Goal: Transaction & Acquisition: Purchase product/service

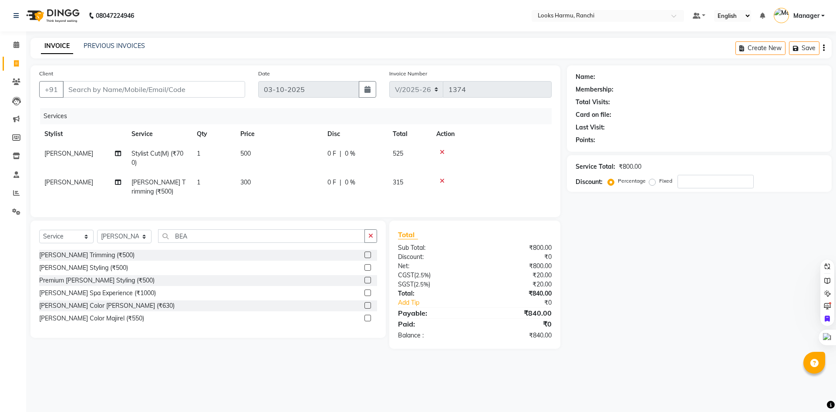
select select "6247"
select select "service"
select select "47147"
click at [447, 181] on div at bounding box center [491, 181] width 110 height 6
click at [441, 181] on icon at bounding box center [442, 181] width 5 height 6
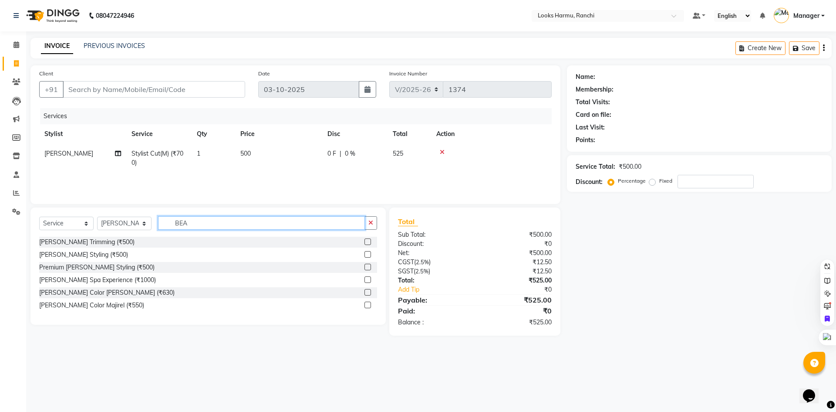
drag, startPoint x: 122, startPoint y: 216, endPoint x: 113, endPoint y: 219, distance: 9.9
click at [113, 219] on div "Select Service Product Membership Package Voucher Prepaid Gift Card Select Styl…" at bounding box center [208, 226] width 338 height 20
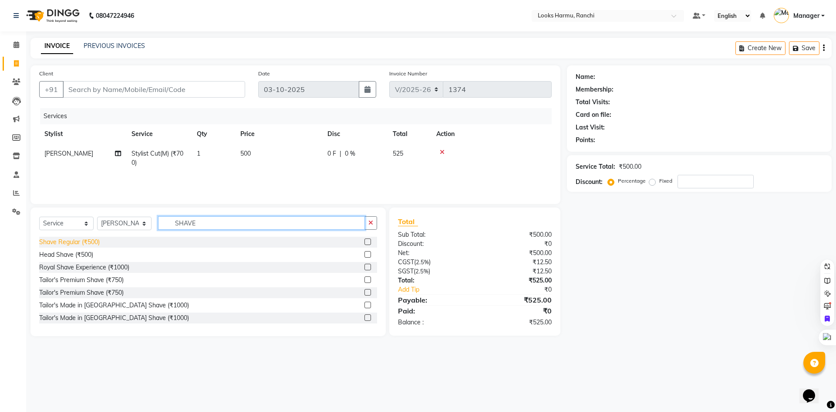
type input "SHAVE"
click at [68, 243] on div "Shave Regular (₹500)" at bounding box center [69, 241] width 61 height 9
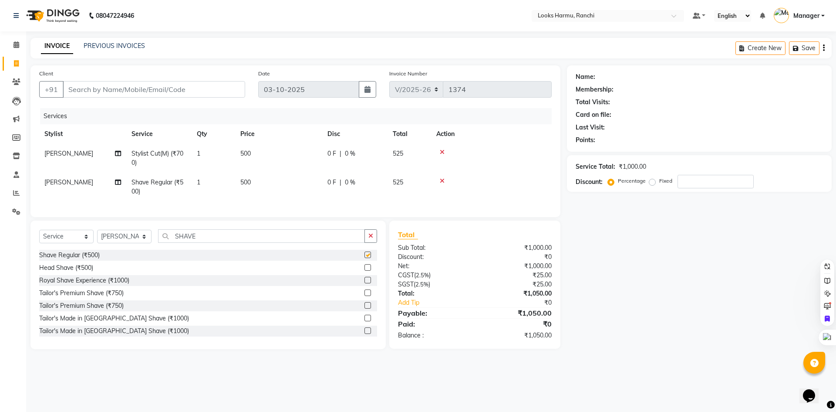
checkbox input "false"
drag, startPoint x: 251, startPoint y: 182, endPoint x: 267, endPoint y: 183, distance: 16.1
click at [252, 182] on td "500" at bounding box center [278, 186] width 87 height 29
select select "47147"
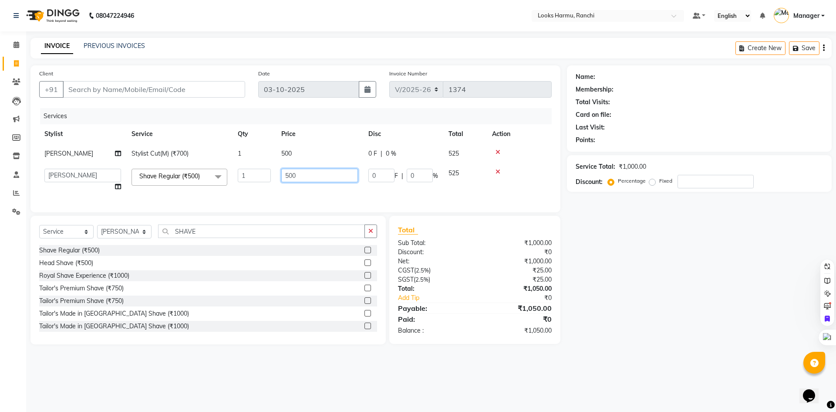
drag, startPoint x: 315, startPoint y: 180, endPoint x: 244, endPoint y: 185, distance: 70.7
click at [245, 185] on tr "Aditya_Singh Aishwarya Gautam Anny Arjun_Mgr Arman_Noor Counter_Sales Farhana I…" at bounding box center [295, 179] width 513 height 33
type input "300"
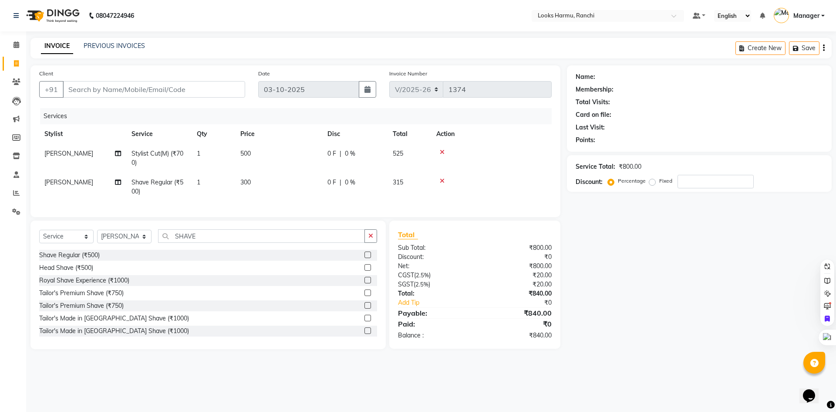
click at [282, 150] on td "500" at bounding box center [278, 158] width 87 height 29
select select "47147"
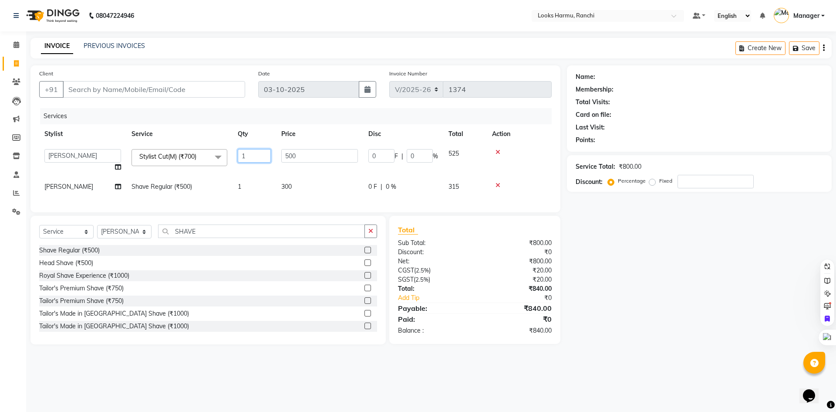
drag, startPoint x: 257, startPoint y: 152, endPoint x: 192, endPoint y: 167, distance: 66.1
click at [195, 166] on tr "Aditya_Singh Aishwarya Gautam Anny Arjun_Mgr Arman_Noor Counter_Sales Farhana I…" at bounding box center [295, 160] width 513 height 33
type input "2"
click at [261, 24] on nav "08047224946 Select Location × Looks Harmu, Ranchi Default Panel My Panel Englis…" at bounding box center [418, 15] width 836 height 31
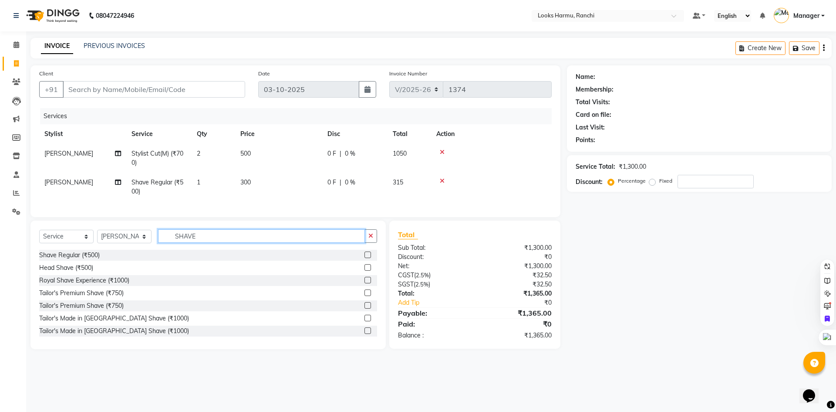
drag, startPoint x: 209, startPoint y: 244, endPoint x: 136, endPoint y: 244, distance: 72.7
click at [136, 244] on div "Select Service Product Membership Package Voucher Prepaid Gift Card Select Styl…" at bounding box center [208, 239] width 338 height 20
type input "TOUC"
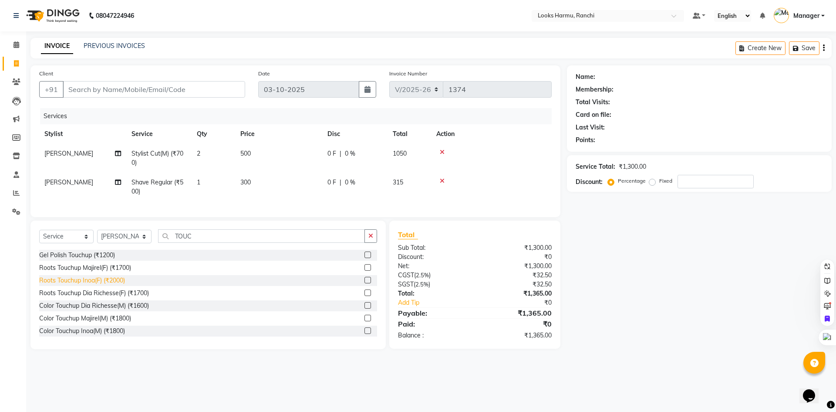
click at [86, 285] on div "Roots Touchup Inoa(F) (₹2000)" at bounding box center [82, 280] width 86 height 9
checkbox input "false"
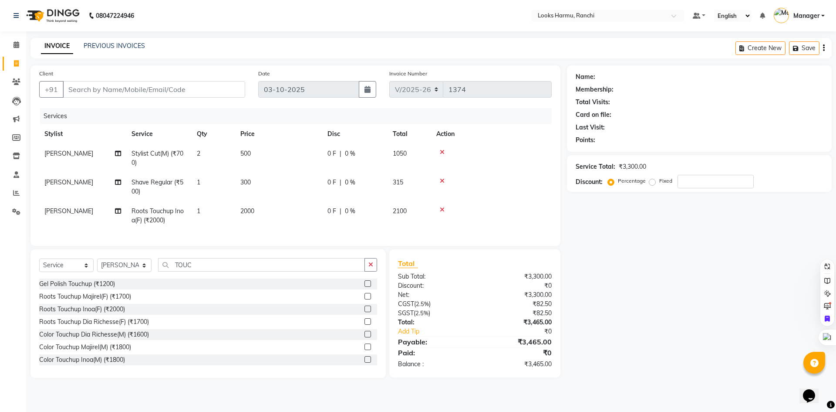
drag, startPoint x: 258, startPoint y: 203, endPoint x: 328, endPoint y: 211, distance: 71.1
click at [258, 203] on td "2000" at bounding box center [278, 215] width 87 height 29
select select "47147"
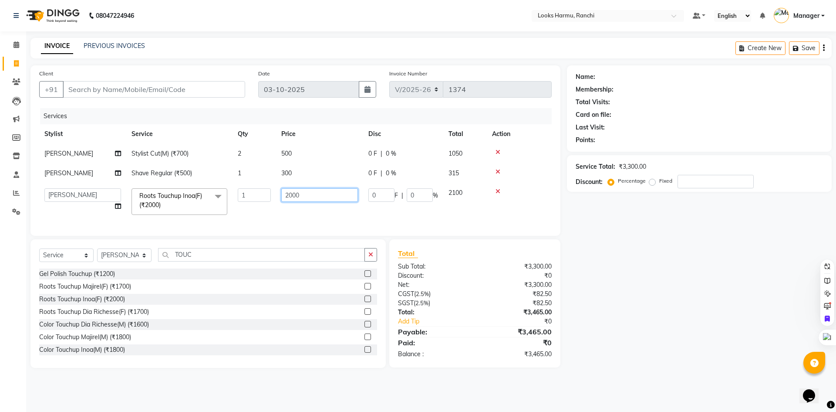
drag, startPoint x: 329, startPoint y: 194, endPoint x: 277, endPoint y: 202, distance: 52.4
click at [288, 202] on td "2000" at bounding box center [319, 201] width 87 height 37
type input "1600"
click at [272, 44] on div "INVOICE PREVIOUS INVOICES Create New Save" at bounding box center [431, 48] width 802 height 20
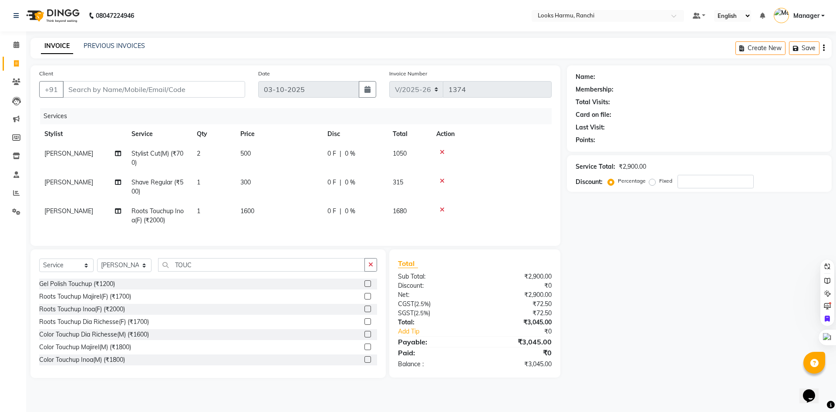
click at [434, 27] on nav "08047224946 Select Location × Looks Harmu, Ranchi Default Panel My Panel Englis…" at bounding box center [418, 15] width 836 height 31
click at [189, 83] on input "Client" at bounding box center [154, 89] width 183 height 17
type input "9"
type input "0"
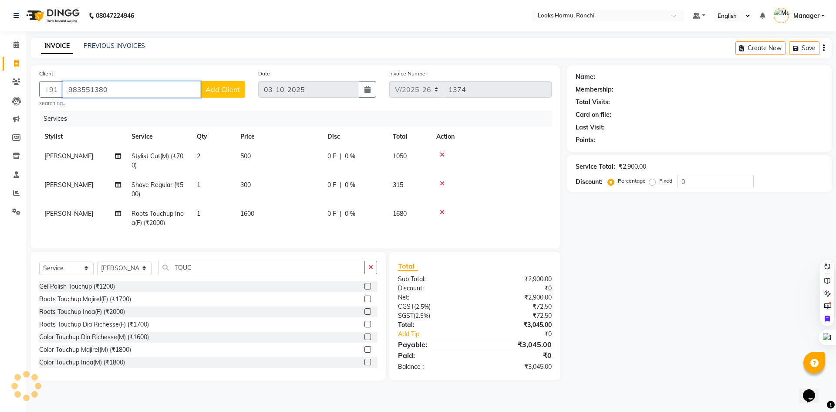
type input "983551380"
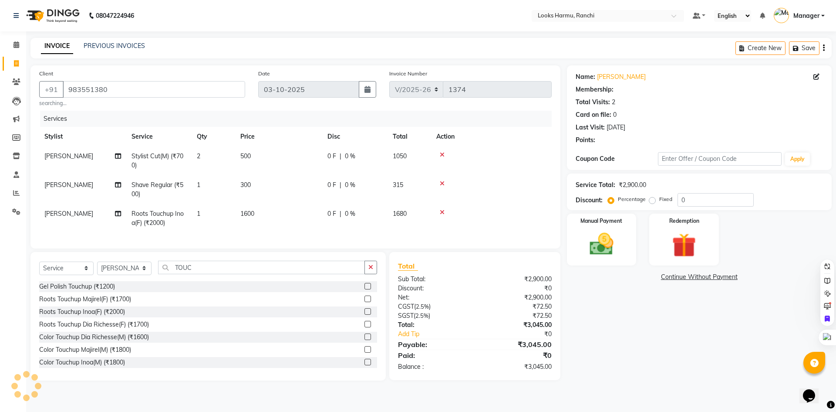
select select "1: Object"
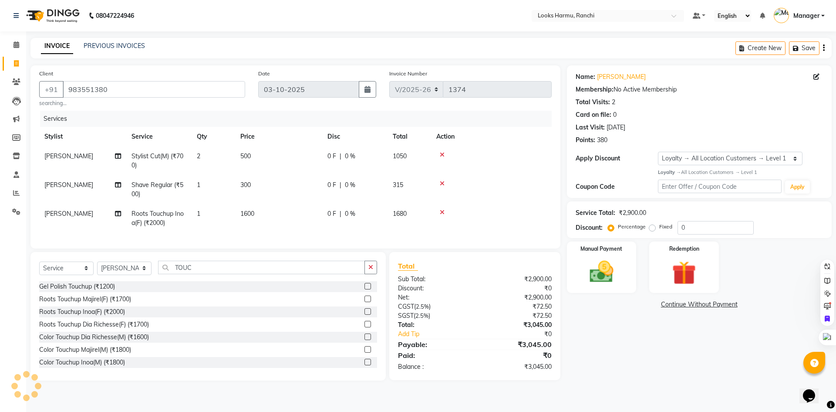
click at [445, 209] on td at bounding box center [491, 218] width 121 height 29
click at [443, 211] on icon at bounding box center [442, 212] width 5 height 6
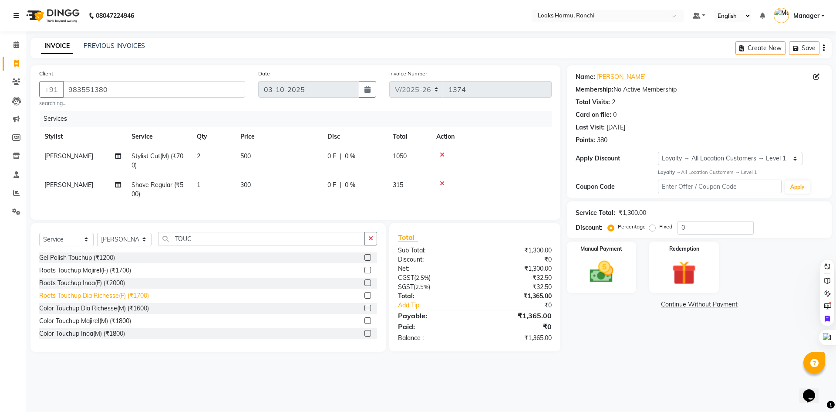
click at [122, 300] on div "Roots Touchup Dia Richesse(F) (₹1700)" at bounding box center [94, 295] width 110 height 9
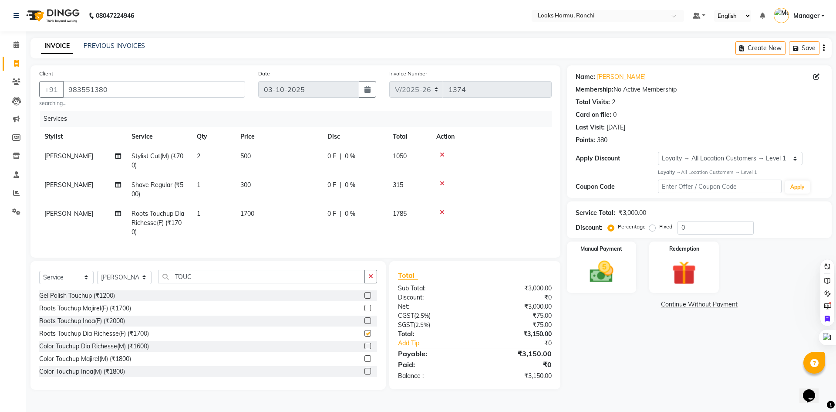
checkbox input "false"
drag, startPoint x: 265, startPoint y: 214, endPoint x: 321, endPoint y: 207, distance: 56.6
click at [266, 214] on td "1700" at bounding box center [278, 223] width 87 height 38
select select "47147"
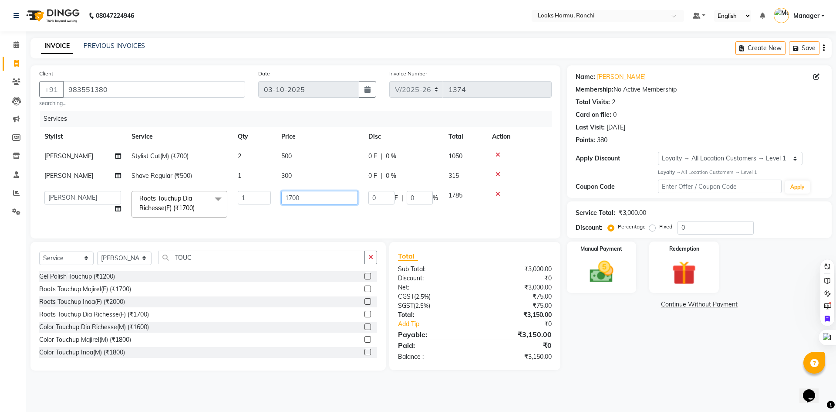
drag, startPoint x: 322, startPoint y: 206, endPoint x: 274, endPoint y: 200, distance: 48.4
click at [277, 200] on td "1700" at bounding box center [319, 204] width 87 height 37
type input "2000"
click at [356, 52] on div "INVOICE PREVIOUS INVOICES Create New Save" at bounding box center [431, 48] width 802 height 20
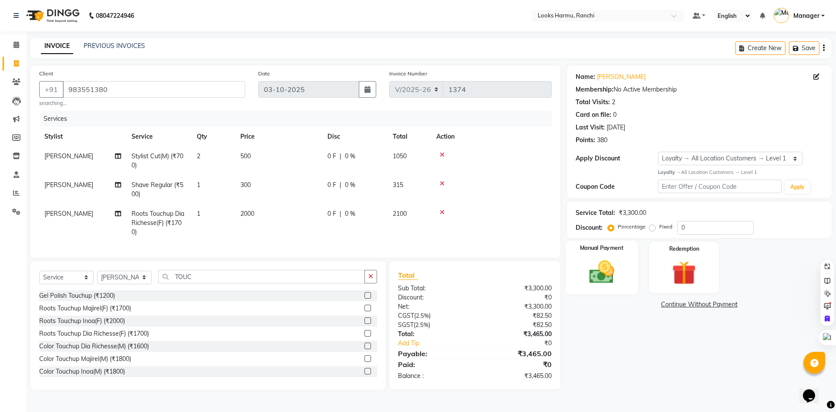
click at [608, 279] on img at bounding box center [602, 271] width 41 height 29
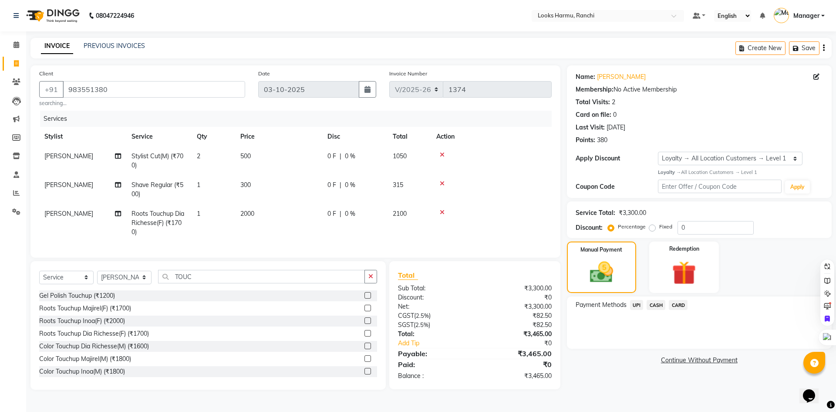
click at [630, 306] on span "UPI" at bounding box center [637, 305] width 14 height 10
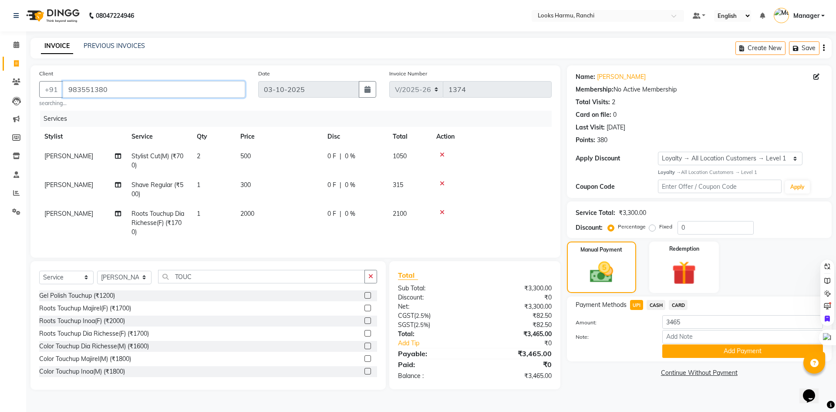
click at [121, 88] on input "983551380" at bounding box center [154, 89] width 183 height 17
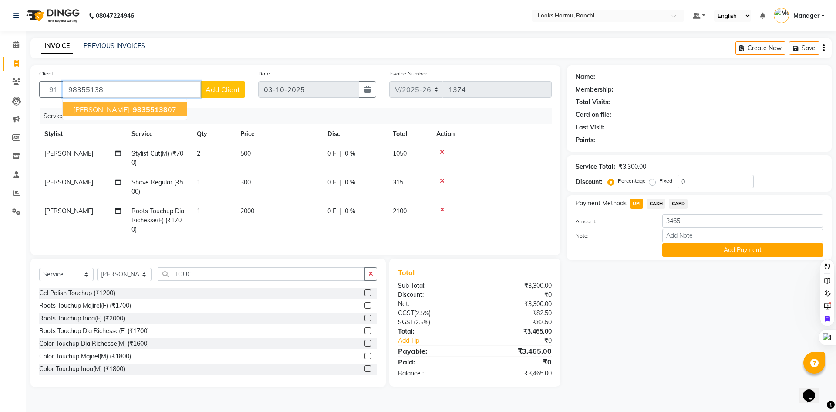
click at [133, 112] on span "98355138" at bounding box center [150, 109] width 35 height 9
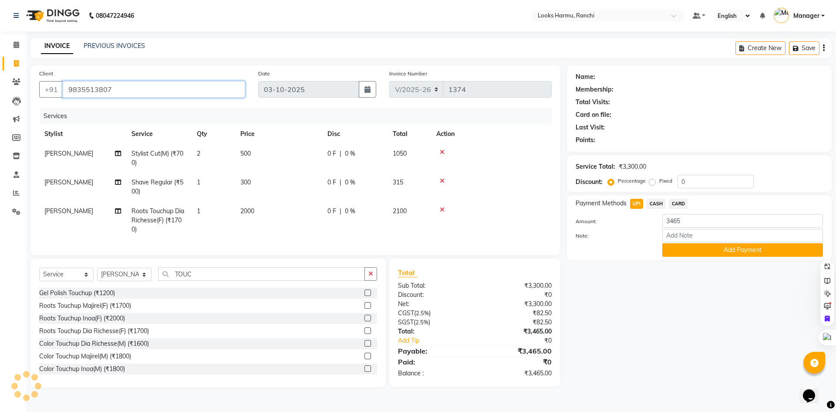
type input "9835513807"
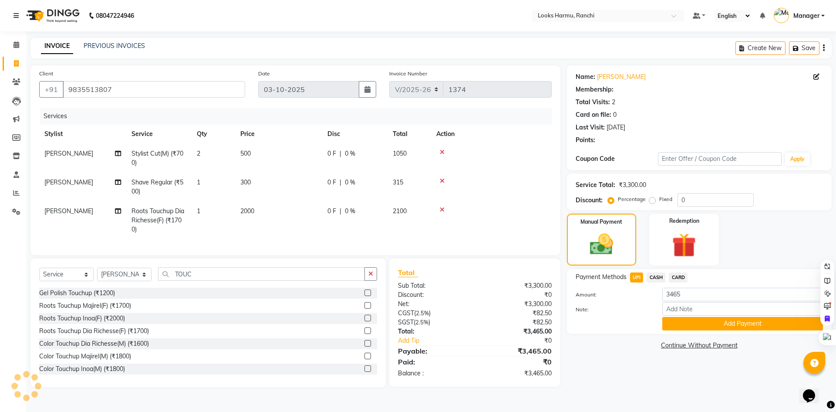
select select "1: Object"
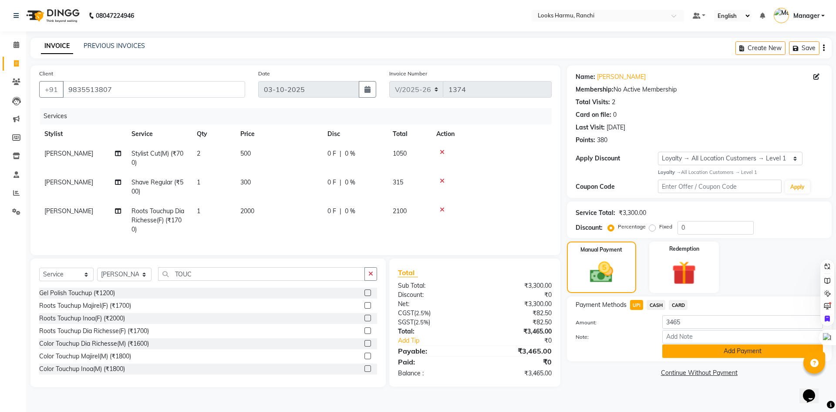
click at [673, 348] on button "Add Payment" at bounding box center [743, 351] width 161 height 14
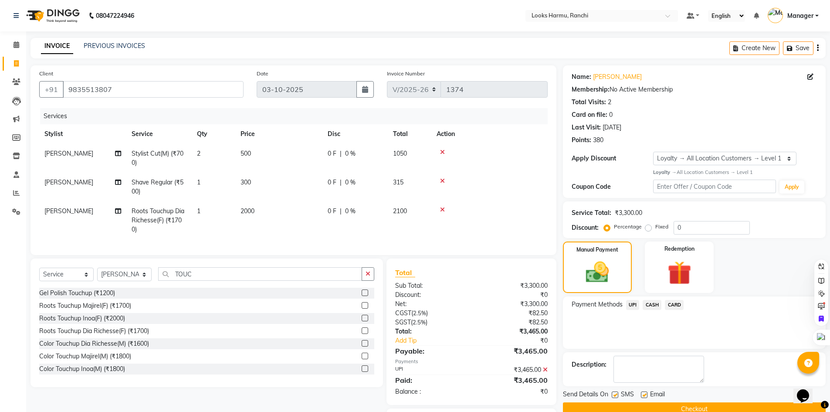
click at [673, 406] on button "Checkout" at bounding box center [694, 409] width 263 height 14
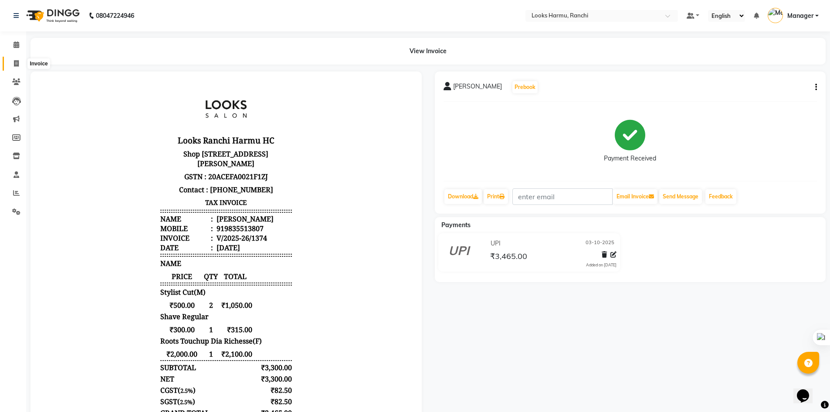
click at [12, 60] on span at bounding box center [16, 64] width 15 height 10
select select "service"
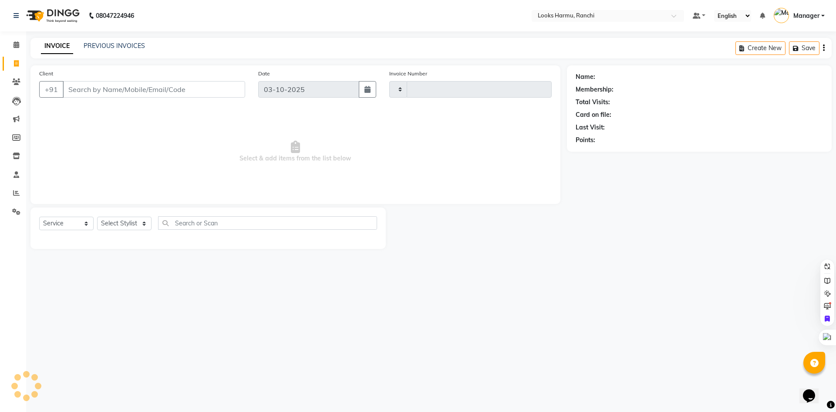
type input "1375"
select select "6247"
select select "V"
select select "47538"
click at [89, 86] on input "Client" at bounding box center [154, 89] width 183 height 17
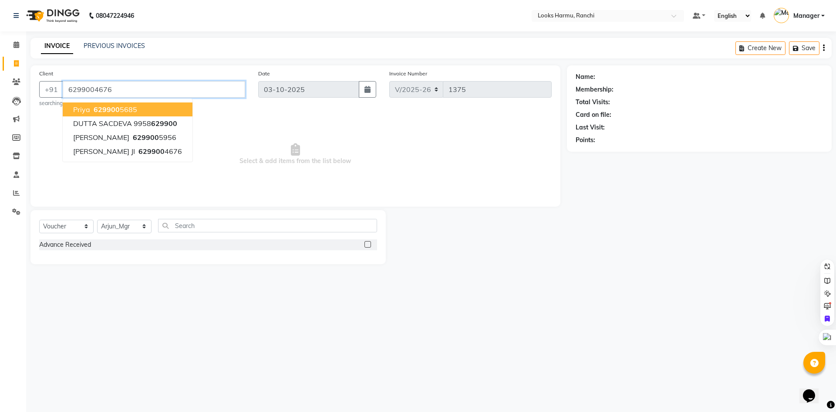
type input "6299004676"
select select "1: Object"
click at [196, 36] on div "08047224946 Select Location × Looks Harmu, Ranchi Default Panel My Panel Englis…" at bounding box center [418, 206] width 836 height 412
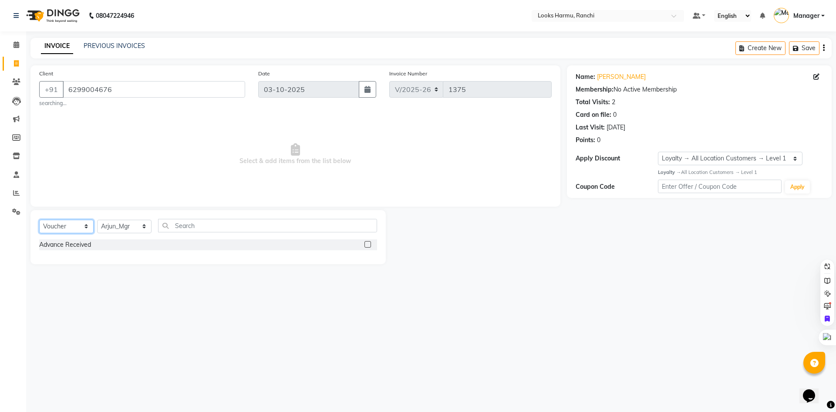
click at [63, 227] on select "Select Service Product Membership Package Voucher Prepaid Gift Card" at bounding box center [66, 227] width 54 height 14
select select "service"
click at [39, 220] on select "Select Service Product Membership Package Voucher Prepaid Gift Card" at bounding box center [66, 227] width 54 height 14
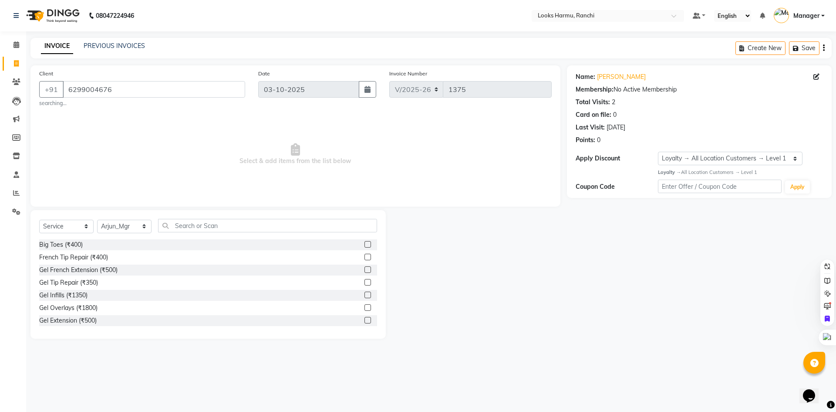
click at [121, 233] on div "Select Service Product Membership Package Voucher Prepaid Gift Card Select Styl…" at bounding box center [208, 229] width 338 height 20
click at [124, 228] on select "Select Stylist Aditya_Singh Aishwarya Gautam Anny Arjun_Mgr Arman_Noor Counter_…" at bounding box center [124, 227] width 54 height 14
select select "47157"
click at [97, 220] on select "Select Stylist Aditya_Singh Aishwarya Gautam Anny Arjun_Mgr Arman_Noor Counter_…" at bounding box center [124, 227] width 54 height 14
click at [179, 225] on input "text" at bounding box center [267, 226] width 219 height 14
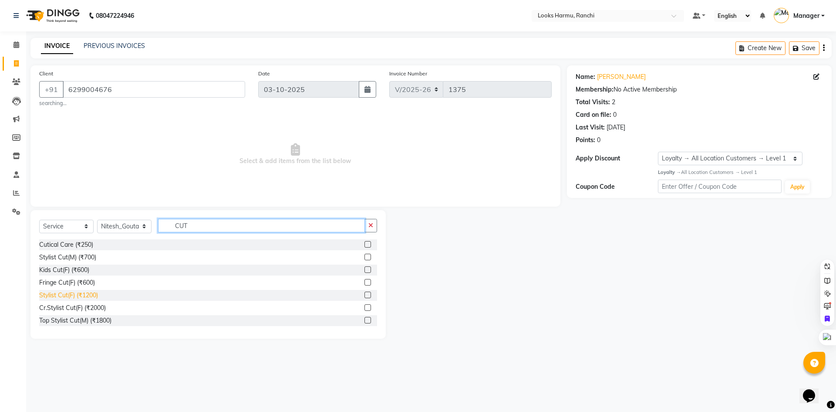
type input "CUT"
click at [78, 296] on div "Stylist Cut(F) (₹1200)" at bounding box center [68, 295] width 59 height 9
checkbox input "false"
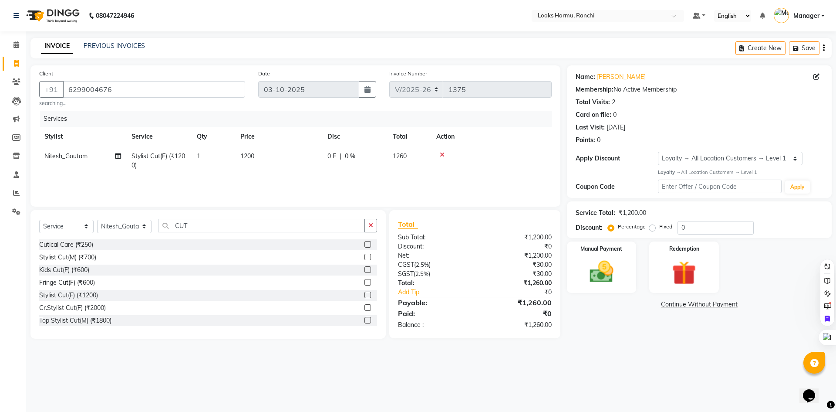
click at [241, 166] on td "1200" at bounding box center [278, 160] width 87 height 29
select select "47157"
click at [254, 160] on input "1" at bounding box center [254, 159] width 33 height 14
drag, startPoint x: 313, startPoint y: 156, endPoint x: 251, endPoint y: 148, distance: 61.9
click at [257, 120] on div "Services" at bounding box center [299, 119] width 518 height 16
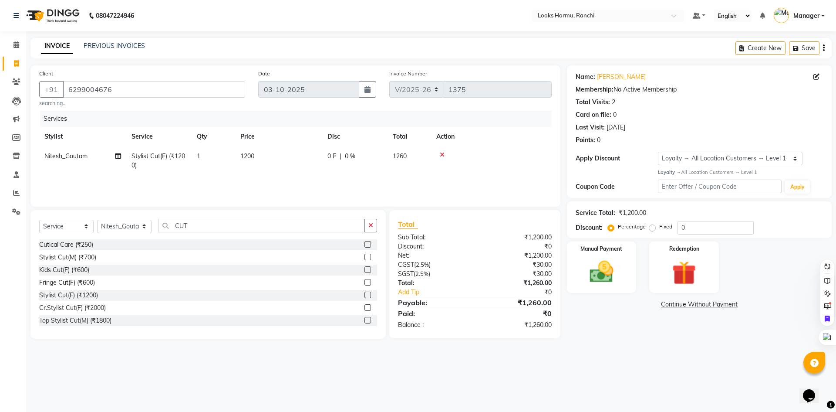
click at [262, 159] on td "1200" at bounding box center [278, 160] width 87 height 29
select select "47157"
drag, startPoint x: 310, startPoint y: 159, endPoint x: 267, endPoint y: 152, distance: 43.3
click at [267, 152] on tr "Aditya_Singh Aishwarya Gautam Anny Arjun_Mgr Arman_Noor Counter_Sales Farhana I…" at bounding box center [295, 162] width 513 height 33
type input "1000"
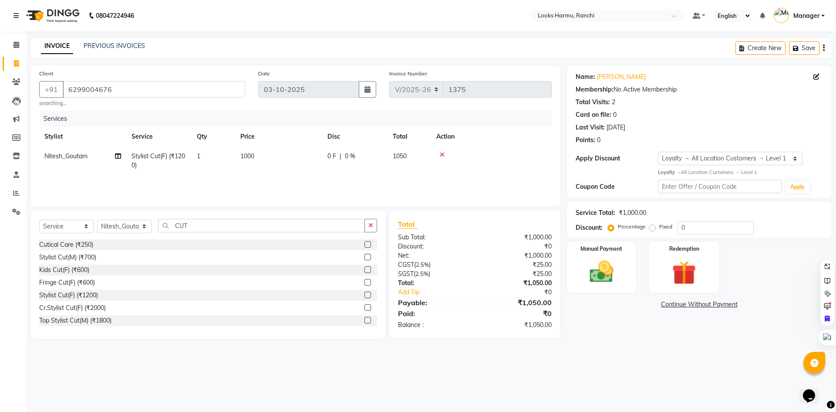
click at [327, 3] on nav "08047224946 Select Location × Looks Harmu, Ranchi Default Panel My Panel Englis…" at bounding box center [418, 15] width 836 height 31
click at [611, 273] on img at bounding box center [602, 271] width 41 height 29
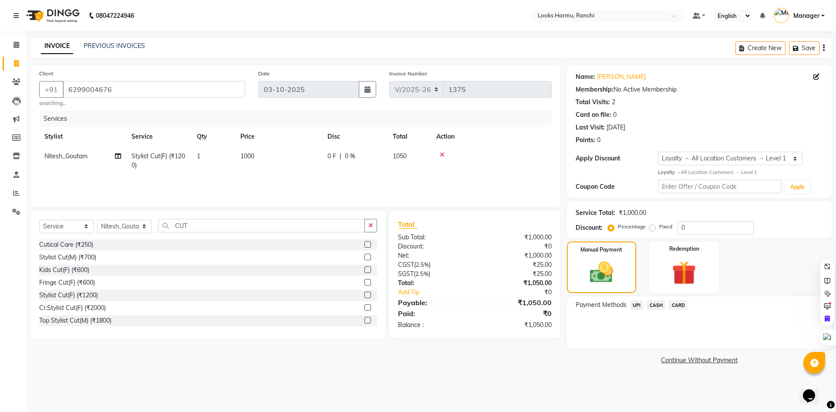
click at [633, 308] on span "UPI" at bounding box center [637, 305] width 14 height 10
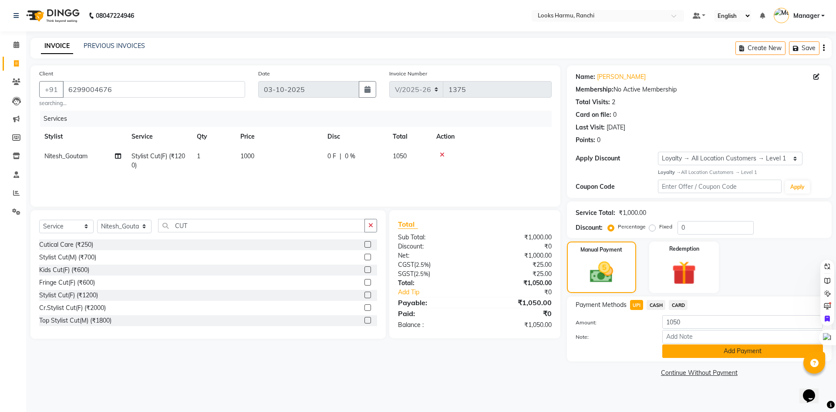
click at [688, 349] on button "Add Payment" at bounding box center [743, 351] width 161 height 14
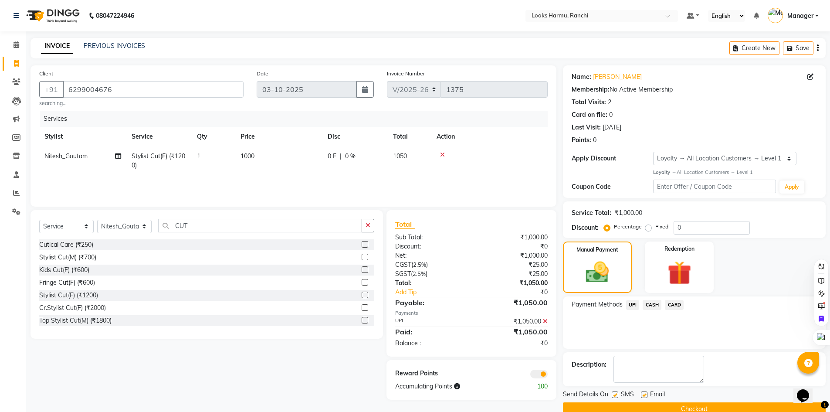
click at [693, 407] on button "Checkout" at bounding box center [694, 409] width 263 height 14
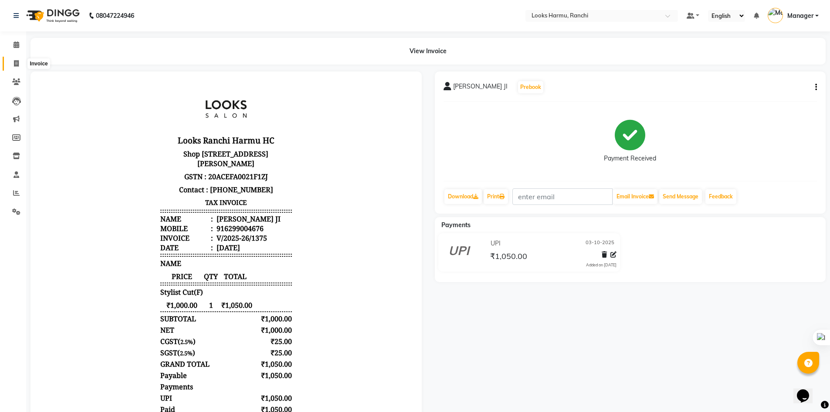
drag, startPoint x: 12, startPoint y: 66, endPoint x: 168, endPoint y: 298, distance: 279.7
click at [12, 66] on span at bounding box center [16, 64] width 15 height 10
select select "service"
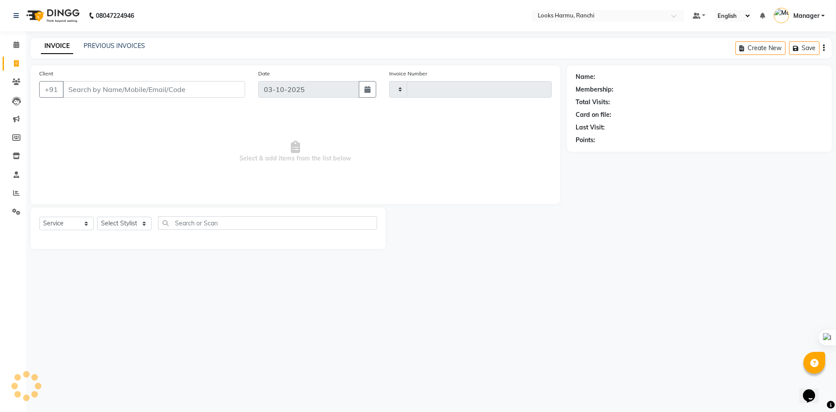
type input "1376"
select select "6247"
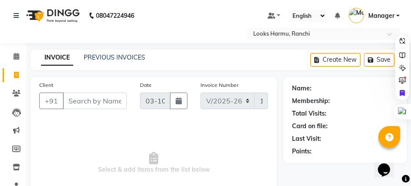
select select "V"
select select "47538"
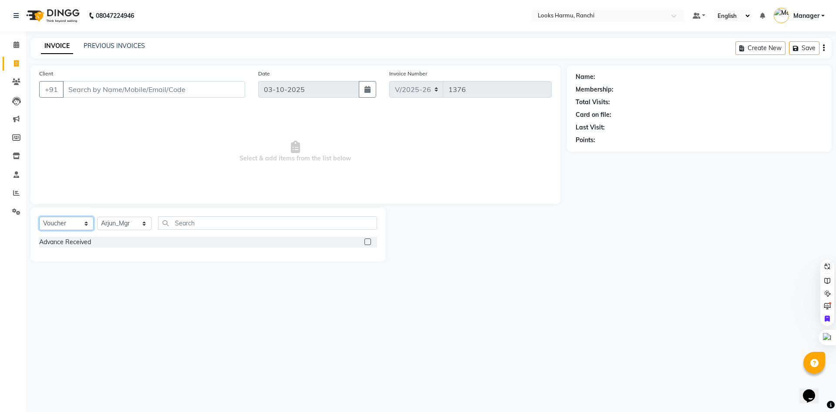
click at [58, 223] on select "Select Service Product Membership Package Voucher Prepaid Gift Card" at bounding box center [66, 223] width 54 height 14
select select "service"
click at [39, 216] on select "Select Service Product Membership Package Voucher Prepaid Gift Card" at bounding box center [66, 223] width 54 height 14
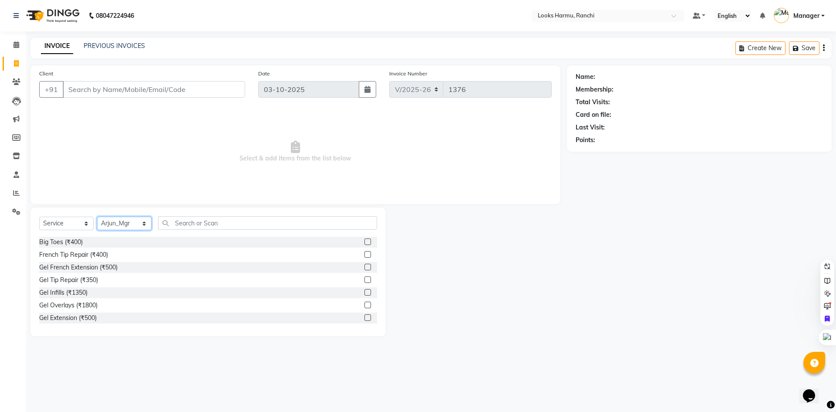
click at [130, 222] on select "Select Stylist Aditya_Singh Aishwarya Gautam Anny Arjun_Mgr Arman_Noor Counter_…" at bounding box center [124, 223] width 54 height 14
select select "47147"
click at [97, 216] on select "Select Stylist Aditya_Singh Aishwarya Gautam Anny Arjun_Mgr Arman_Noor Counter_…" at bounding box center [124, 223] width 54 height 14
click at [189, 230] on div "Select Service Product Membership Package Voucher Prepaid Gift Card Select Styl…" at bounding box center [208, 226] width 338 height 20
click at [195, 219] on input "text" at bounding box center [267, 223] width 219 height 14
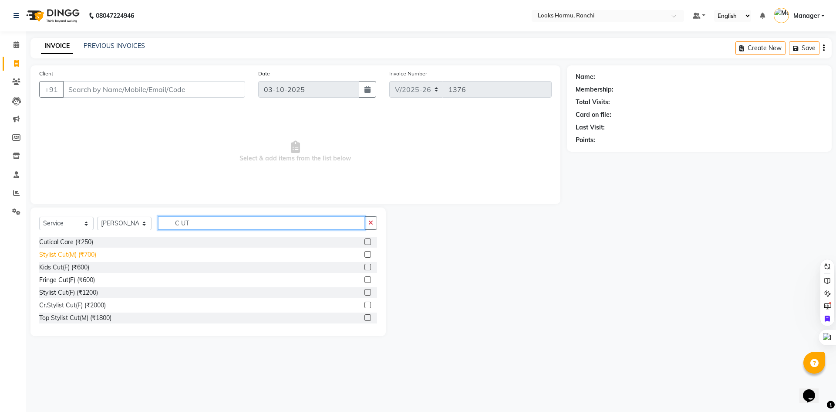
type input "C UT"
drag, startPoint x: 68, startPoint y: 258, endPoint x: 236, endPoint y: 174, distance: 187.6
click at [73, 257] on div "Stylist Cut(M) (₹700)" at bounding box center [67, 254] width 57 height 9
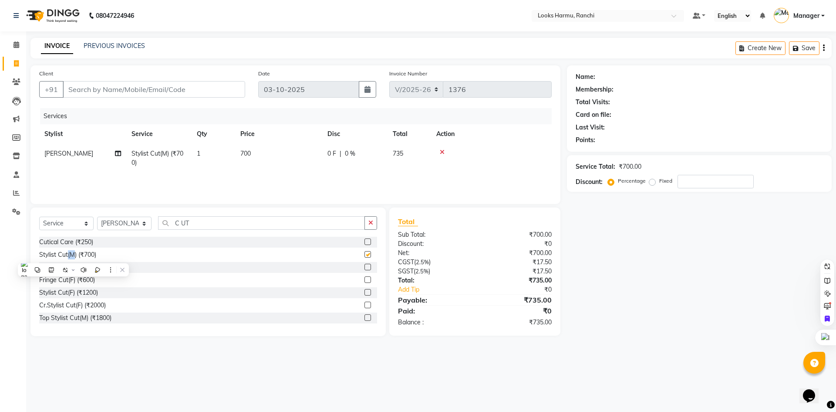
checkbox input "false"
click at [243, 150] on td "700" at bounding box center [278, 158] width 87 height 29
select select "47147"
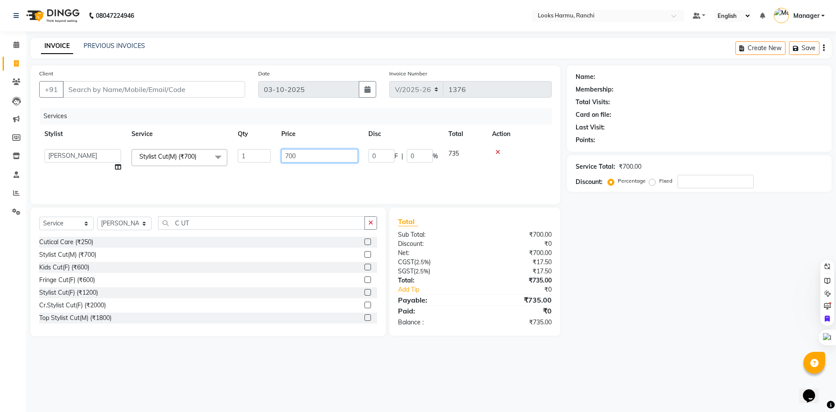
drag, startPoint x: 305, startPoint y: 152, endPoint x: 261, endPoint y: 159, distance: 44.1
click at [261, 159] on tr "Aditya_Singh Aishwarya Gautam Anny Arjun_Mgr Arman_Noor Counter_Sales Farhana I…" at bounding box center [295, 160] width 513 height 33
type input "500"
click at [265, 29] on nav "08047224946 Select Location × Looks Harmu, Ranchi Default Panel My Panel Englis…" at bounding box center [418, 15] width 836 height 31
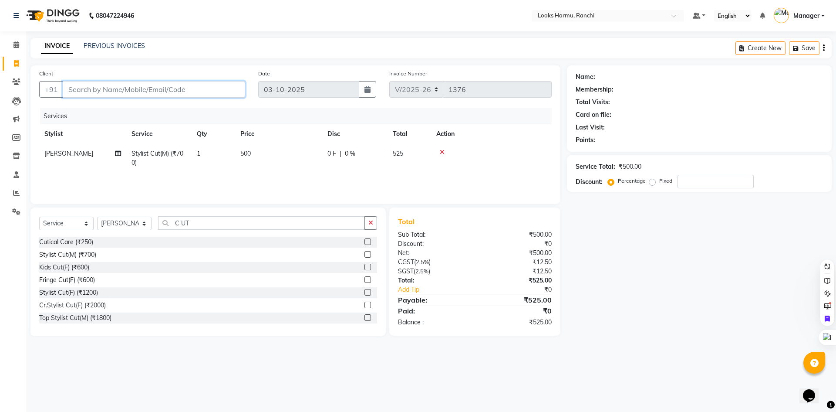
click at [125, 89] on input "Client" at bounding box center [154, 89] width 183 height 17
type input "7"
type input "0"
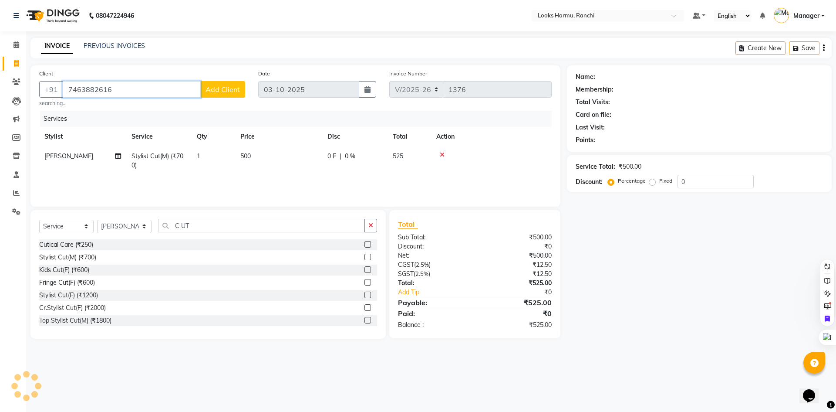
type input "7463882616"
click at [225, 90] on span "Add Client" at bounding box center [223, 89] width 34 height 9
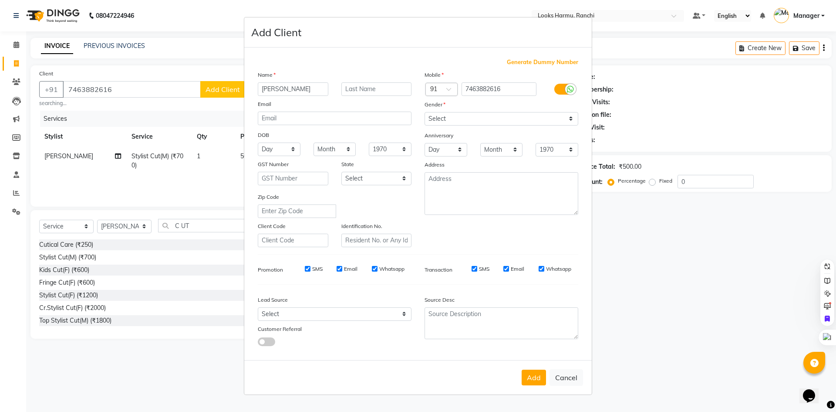
type input "RAJESH"
type input "J"
drag, startPoint x: 293, startPoint y: 90, endPoint x: 253, endPoint y: 88, distance: 39.7
click at [253, 88] on div "RAJESH" at bounding box center [293, 89] width 84 height 14
type input "RAJESH"
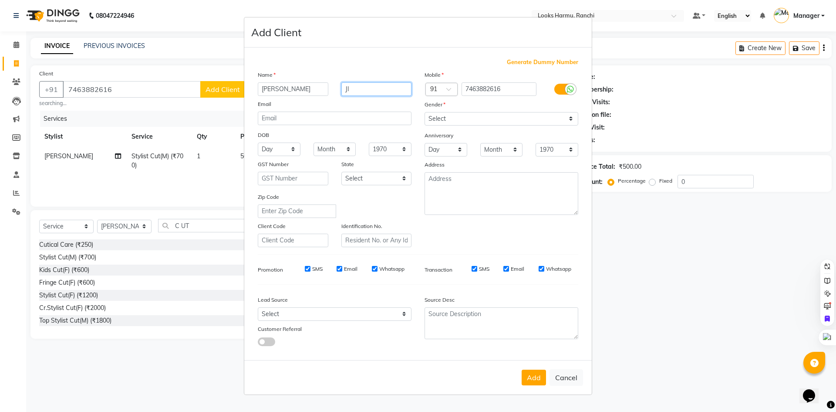
type input "JI"
click at [563, 91] on label at bounding box center [565, 89] width 20 height 11
click at [0, 0] on input "checkbox" at bounding box center [0, 0] width 0 height 0
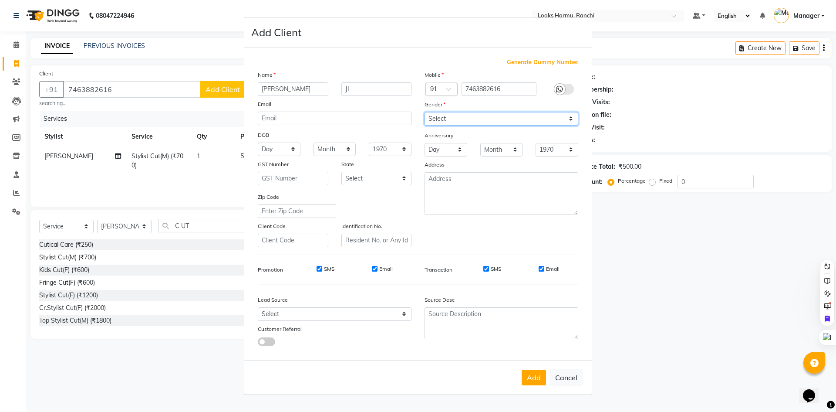
click at [558, 120] on select "Select Male Female Other Prefer Not To Say" at bounding box center [502, 119] width 154 height 14
select select "male"
click at [425, 112] on select "Select Male Female Other Prefer Not To Say" at bounding box center [502, 119] width 154 height 14
click at [539, 381] on button "Add" at bounding box center [534, 377] width 24 height 16
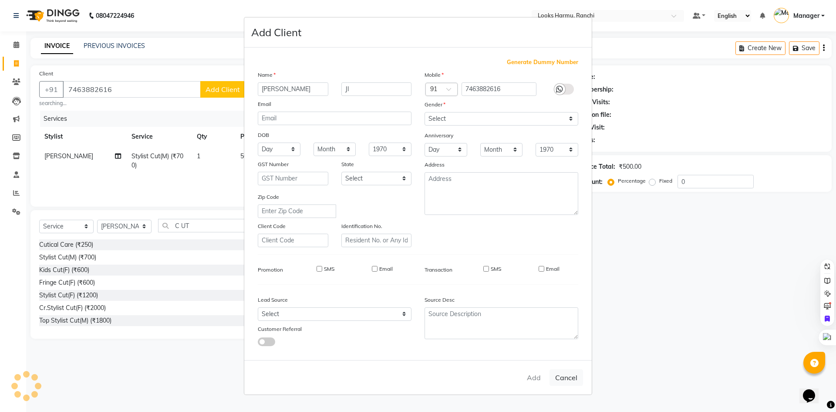
select select
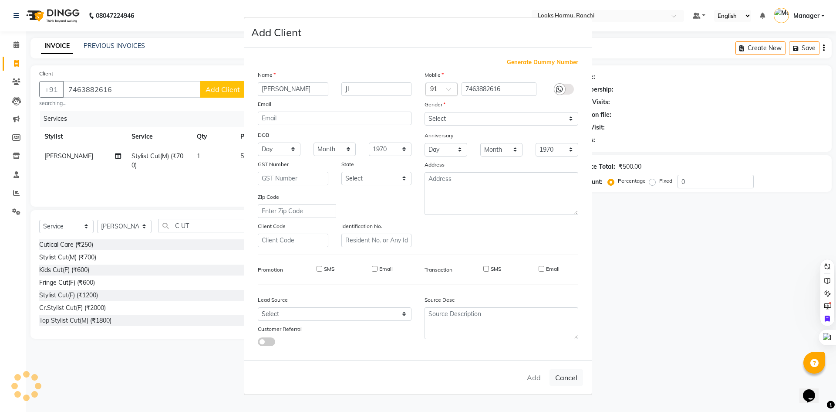
select select
checkbox input "false"
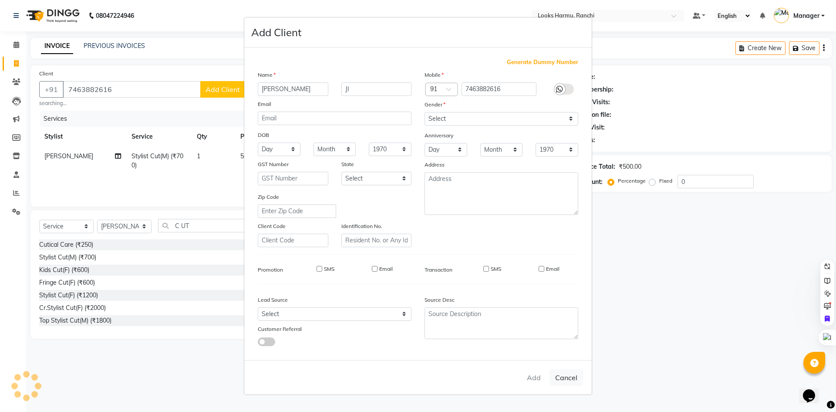
checkbox input "false"
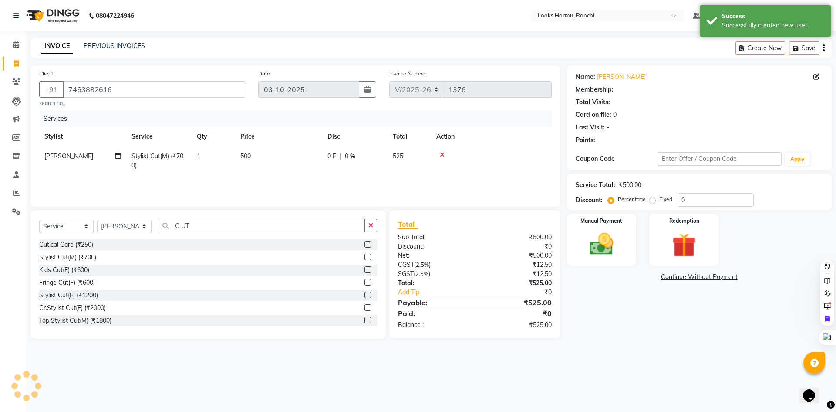
select select "1: Object"
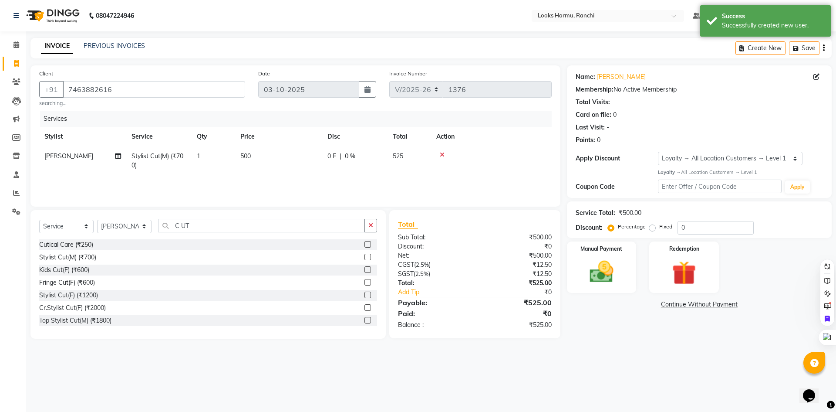
drag, startPoint x: 612, startPoint y: 267, endPoint x: 639, endPoint y: 292, distance: 37.0
click at [612, 268] on img at bounding box center [601, 272] width 39 height 28
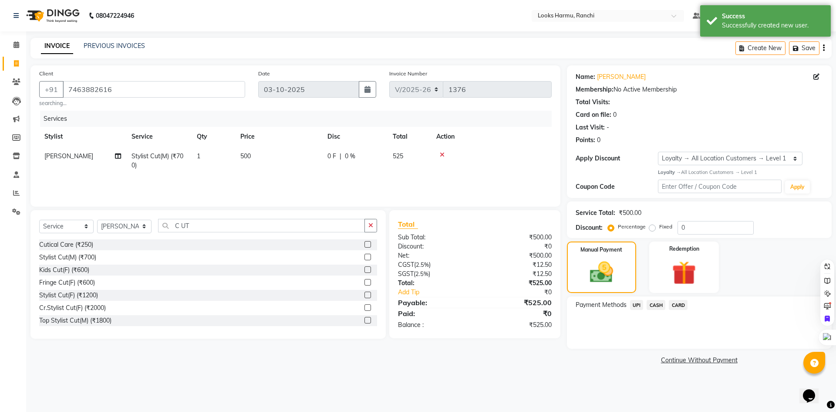
click at [636, 304] on span "UPI" at bounding box center [637, 305] width 14 height 10
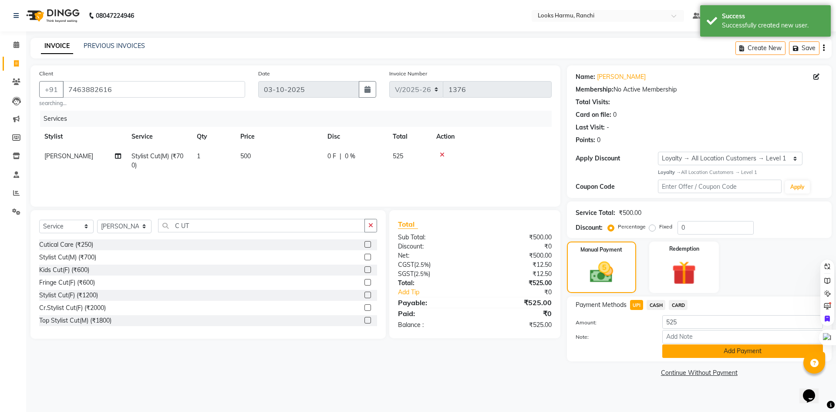
click at [680, 350] on button "Add Payment" at bounding box center [743, 351] width 161 height 14
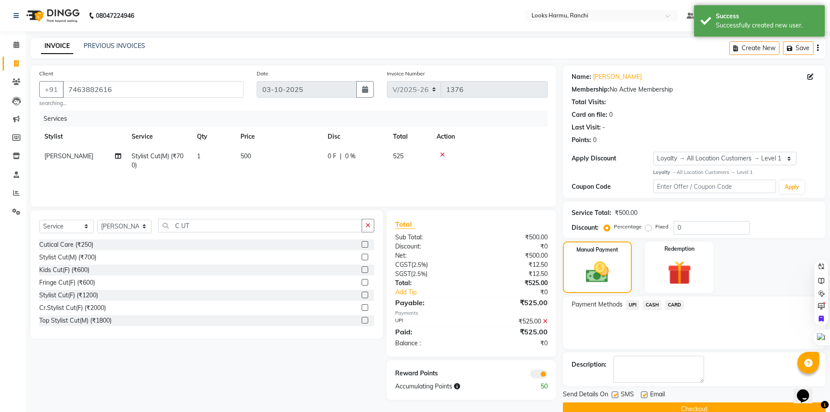
click at [705, 402] on button "Checkout" at bounding box center [694, 409] width 263 height 14
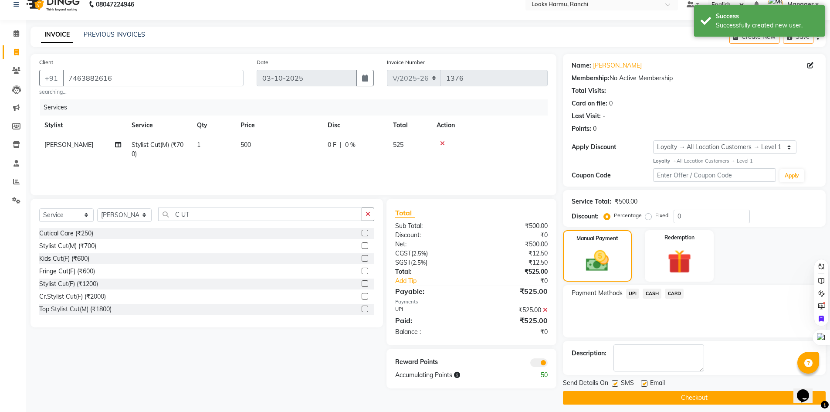
scroll to position [17, 0]
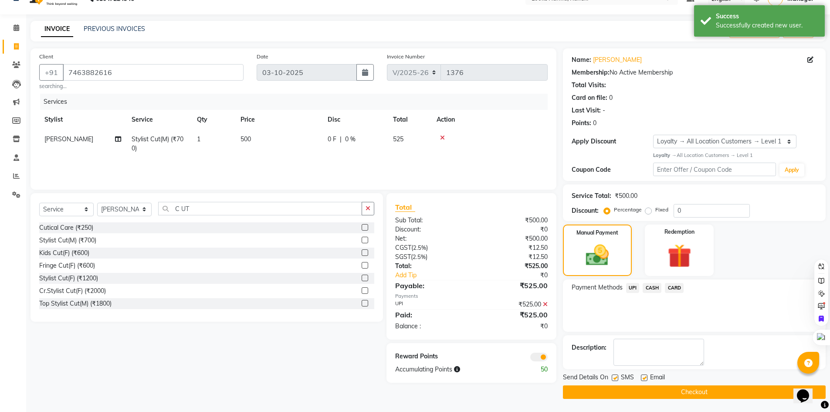
click at [702, 389] on button "Checkout" at bounding box center [694, 392] width 263 height 14
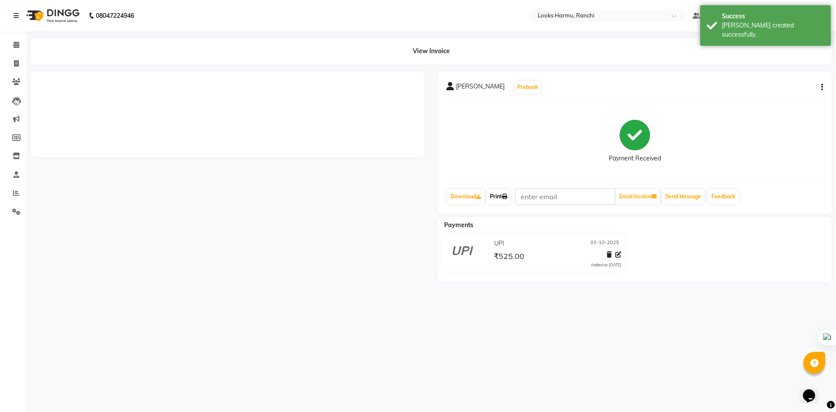
click at [506, 195] on icon at bounding box center [504, 196] width 5 height 5
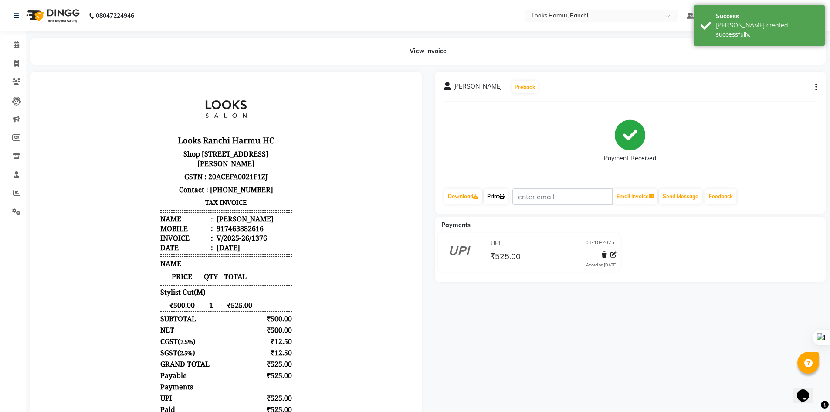
click at [504, 195] on icon at bounding box center [501, 196] width 5 height 5
click at [491, 197] on link "Print" at bounding box center [496, 196] width 24 height 15
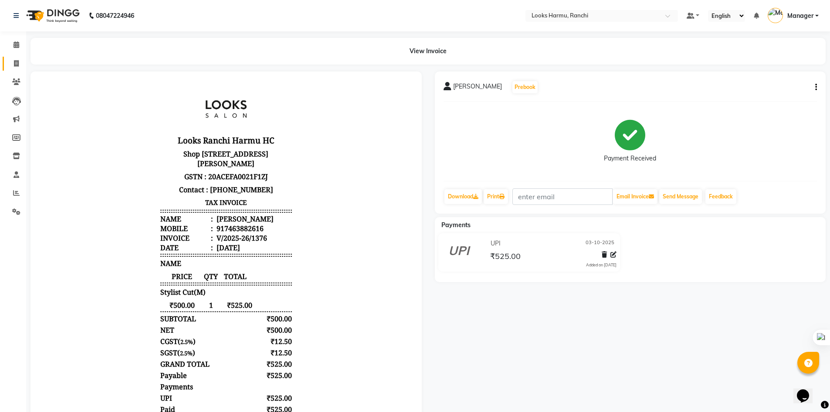
click at [16, 57] on link "Invoice" at bounding box center [13, 64] width 21 height 14
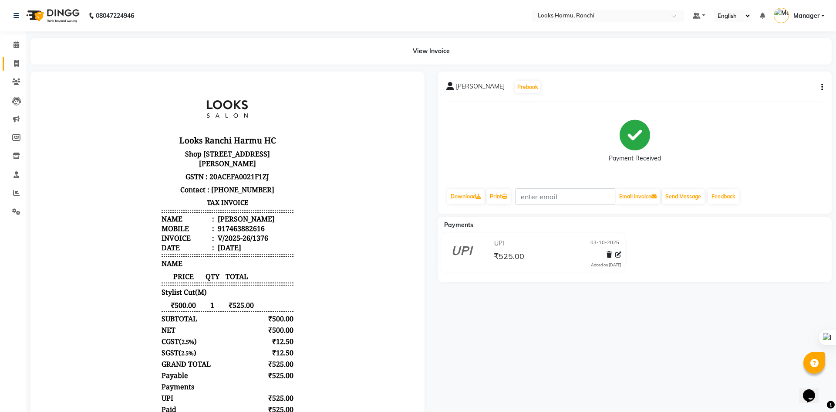
select select "service"
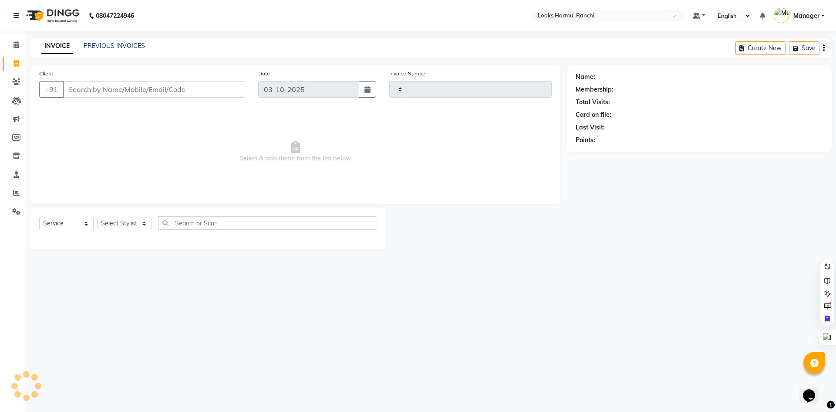
type input "1377"
select select "6247"
select select "V"
select select "47538"
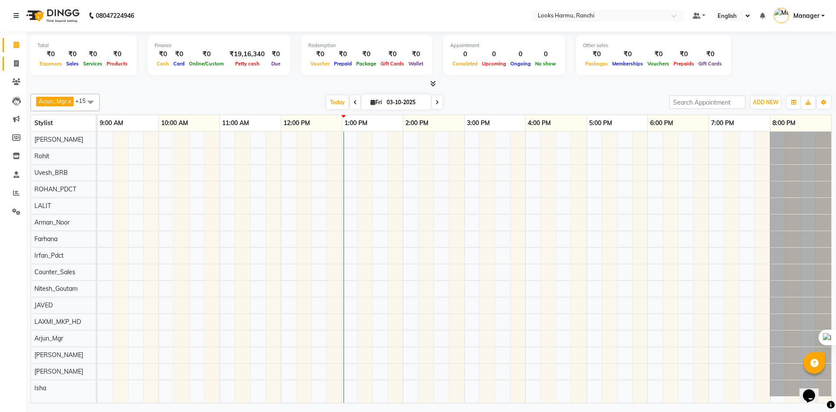
drag, startPoint x: 15, startPoint y: 58, endPoint x: 10, endPoint y: 63, distance: 6.5
click at [15, 58] on link "Invoice" at bounding box center [13, 64] width 21 height 14
select select "service"
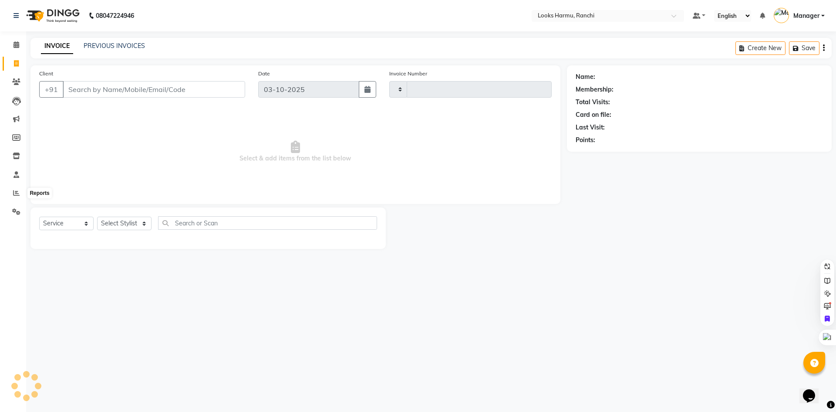
type input "1375"
select select "6247"
click at [18, 189] on span at bounding box center [16, 193] width 15 height 10
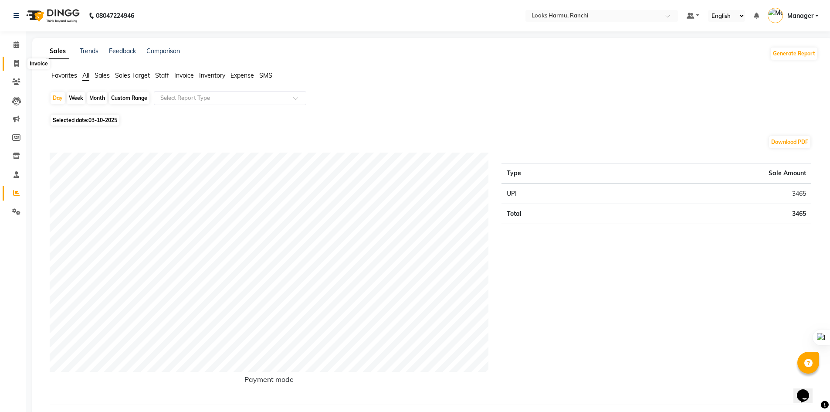
click at [12, 61] on span at bounding box center [16, 64] width 15 height 10
select select "6247"
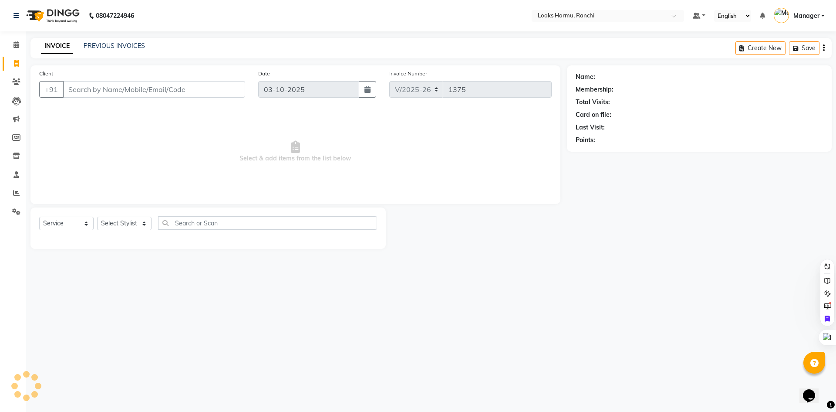
select select "V"
select select "47538"
